Goal: Transaction & Acquisition: Book appointment/travel/reservation

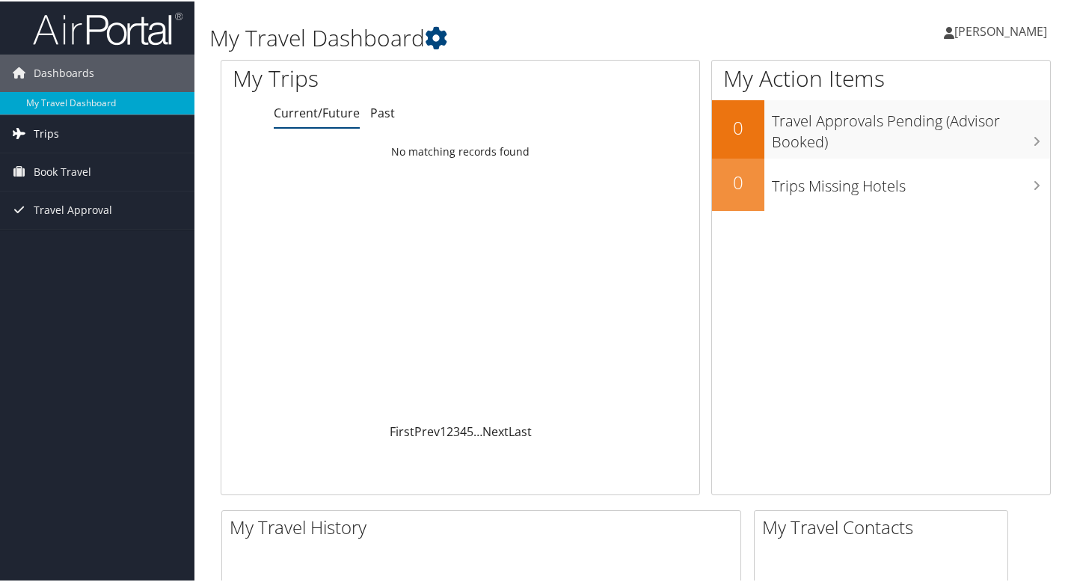
click at [41, 132] on span "Trips" at bounding box center [46, 132] width 25 height 37
click at [76, 234] on span "Book Travel" at bounding box center [63, 237] width 58 height 37
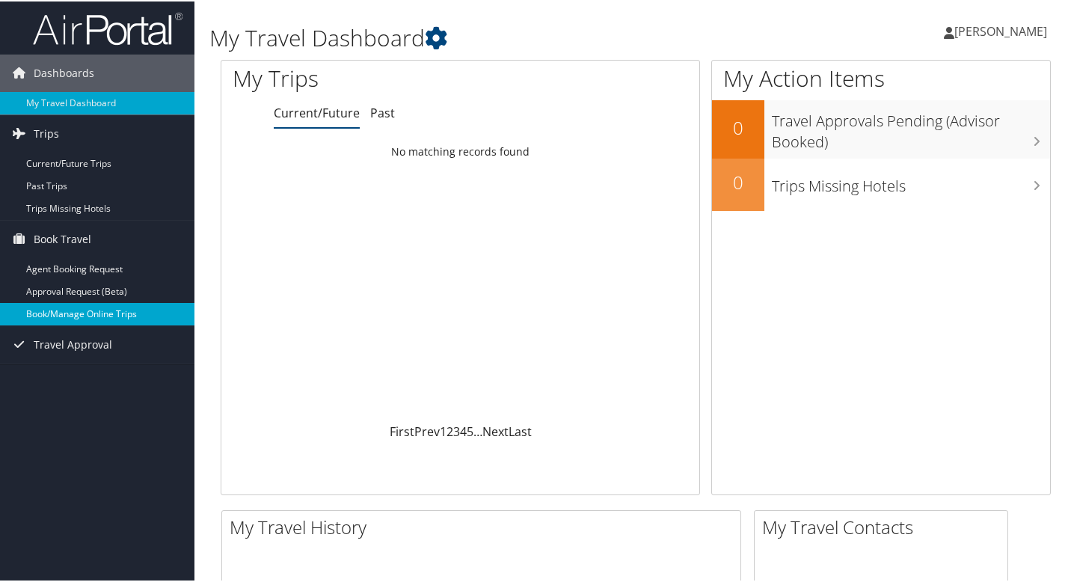
click at [99, 310] on link "Book/Manage Online Trips" at bounding box center [97, 312] width 194 height 22
